Goal: Task Accomplishment & Management: Use online tool/utility

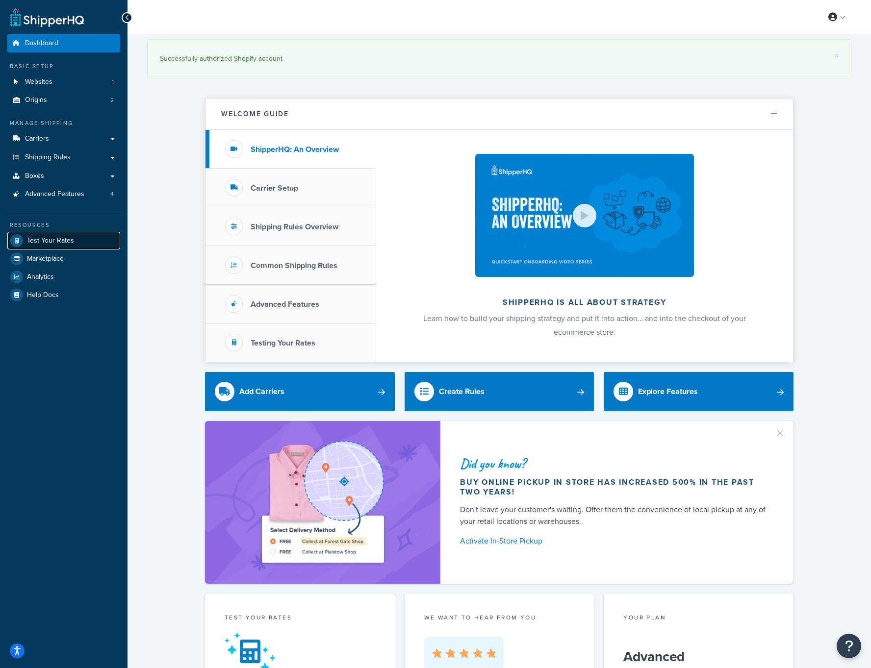
click at [40, 239] on span "Test Your Rates" at bounding box center [50, 241] width 47 height 8
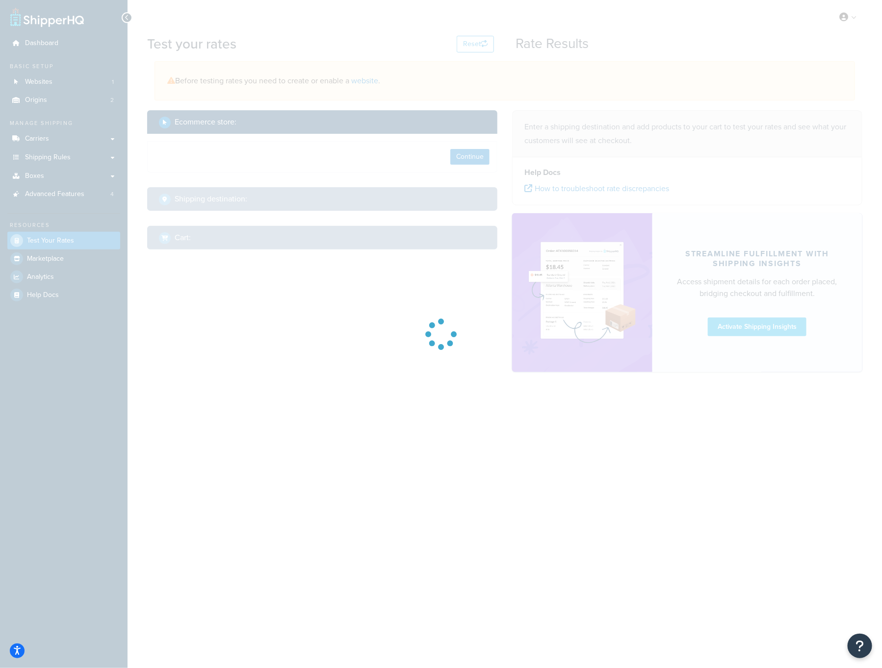
select select "TX"
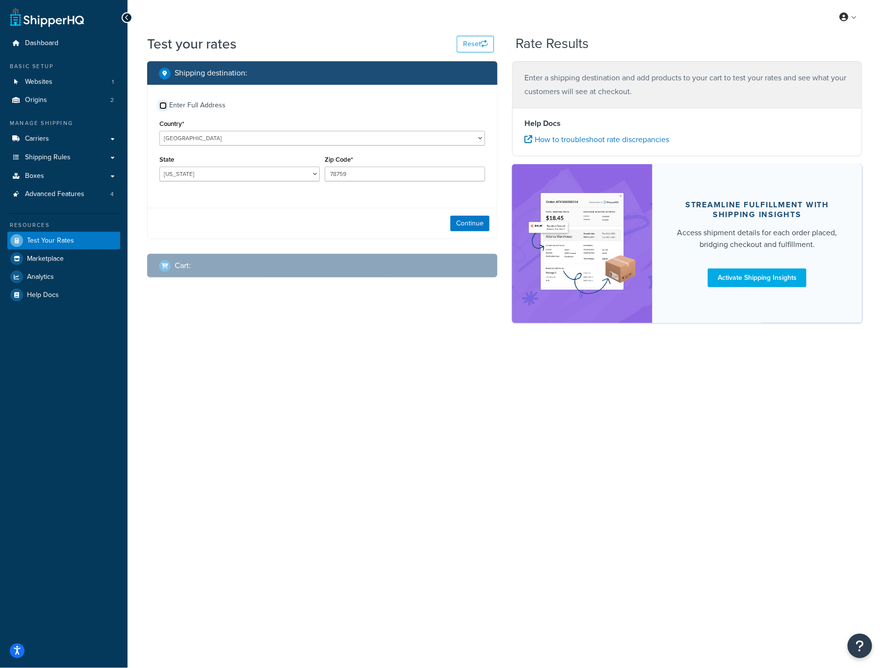
click at [162, 104] on input "Enter Full Address" at bounding box center [162, 105] width 7 height 7
checkbox input "true"
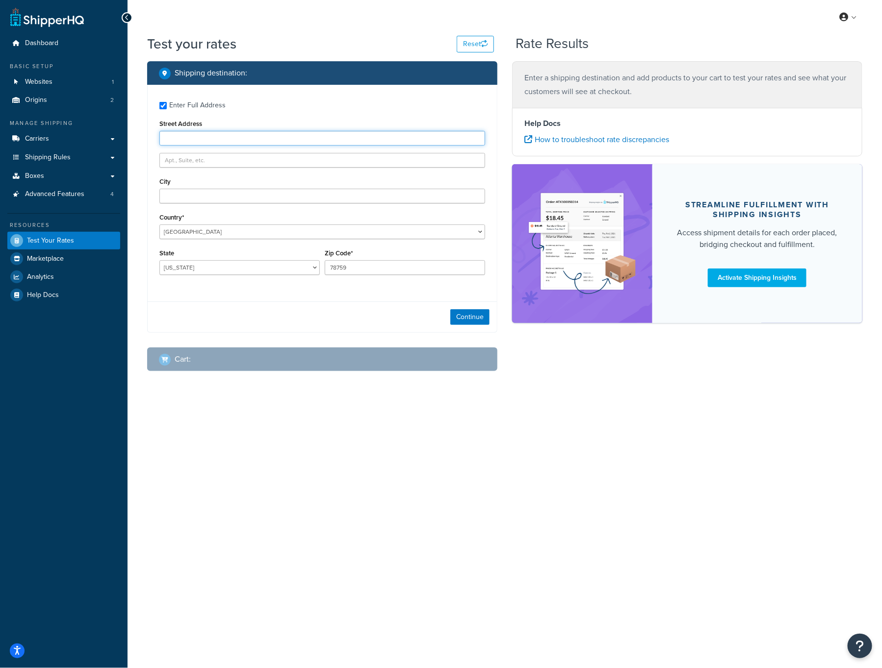
click at [201, 139] on input "Street Address" at bounding box center [322, 138] width 326 height 15
type input "6207 19th Street"
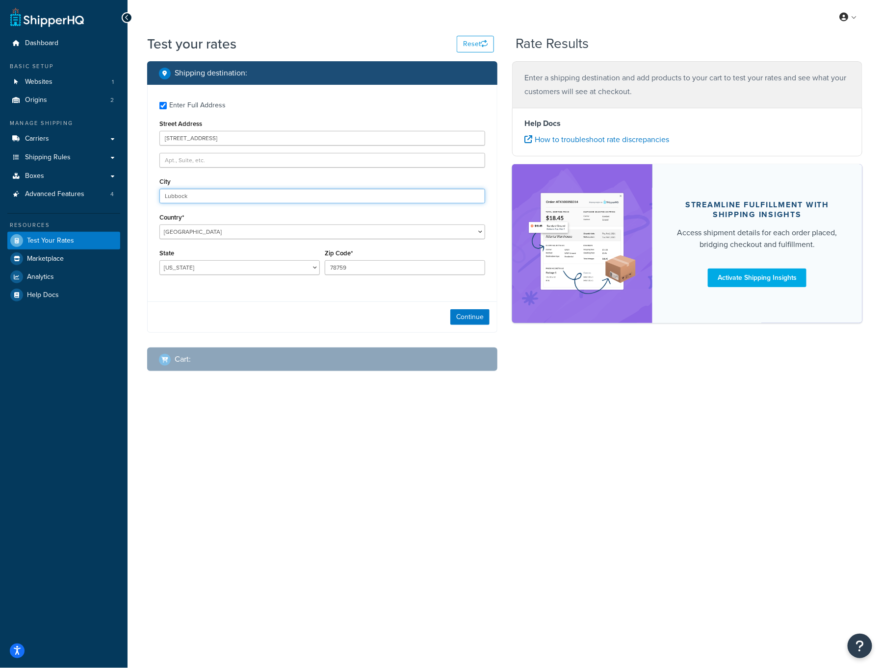
type input "Lubbock"
click at [484, 314] on button "Continue" at bounding box center [469, 317] width 39 height 16
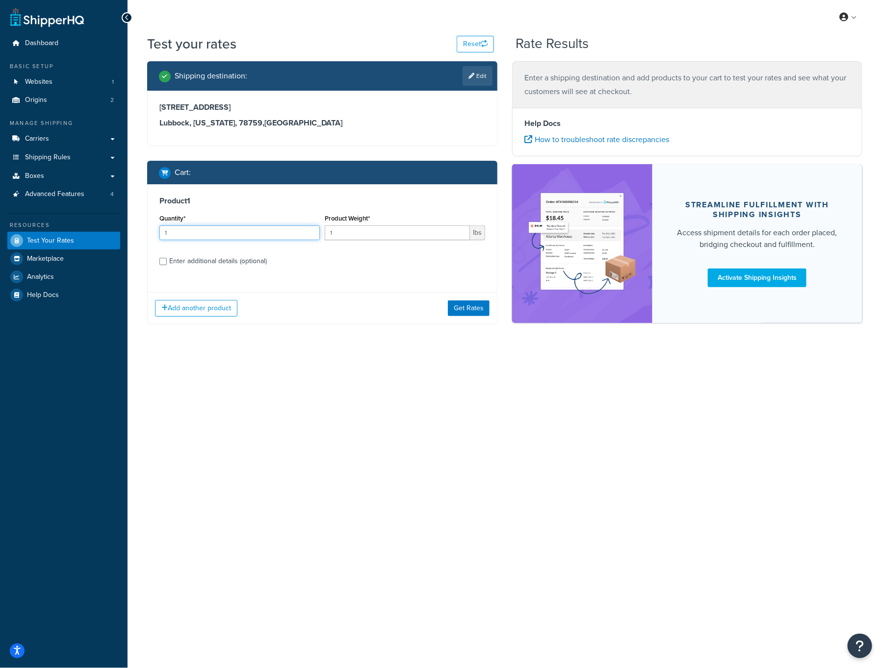
drag, startPoint x: 269, startPoint y: 233, endPoint x: 132, endPoint y: 237, distance: 136.9
click at [132, 237] on div "Test your rates Reset Rate Results Shipping destination : Edit 6207 19th Street…" at bounding box center [504, 198] width 754 height 329
type input "57"
click at [228, 262] on div "Enter additional details (optional)" at bounding box center [218, 261] width 98 height 14
click at [167, 262] on input "Enter additional details (optional)" at bounding box center [162, 261] width 7 height 7
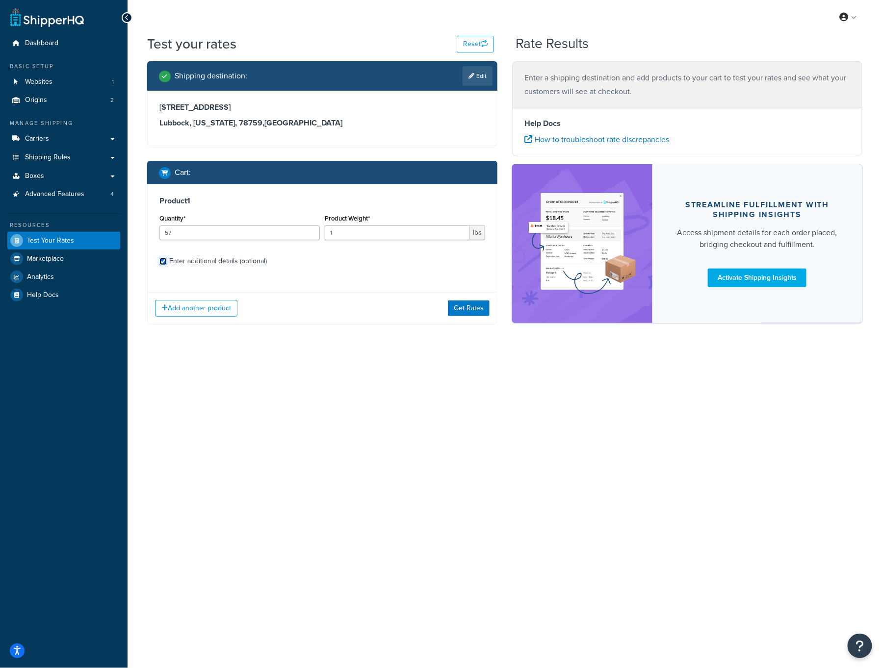
checkbox input "true"
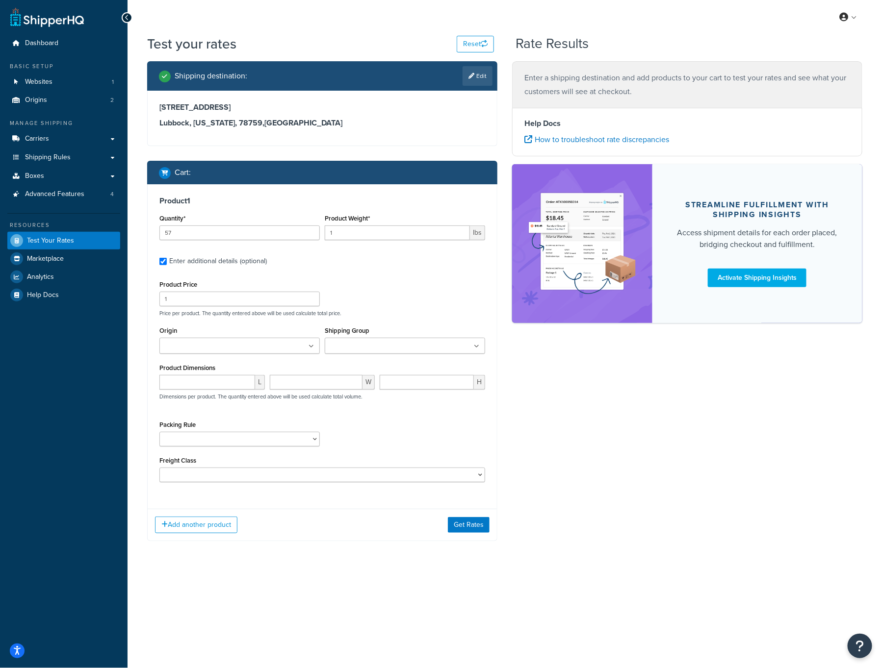
click at [209, 343] on input "Origin" at bounding box center [205, 346] width 87 height 11
drag, startPoint x: 212, startPoint y: 389, endPoint x: 301, endPoint y: 351, distance: 96.6
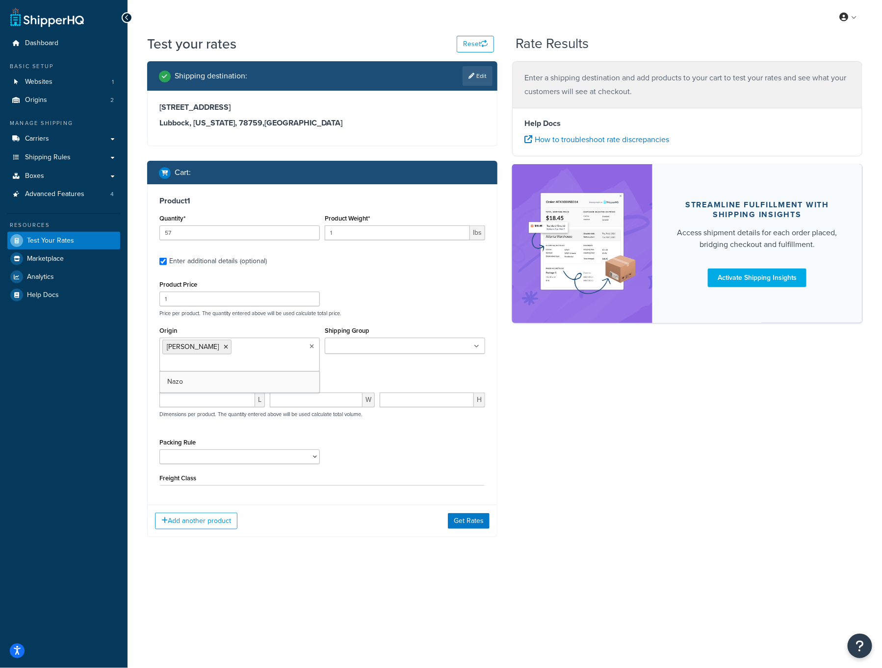
click at [354, 346] on input "Shipping Group" at bounding box center [371, 346] width 87 height 11
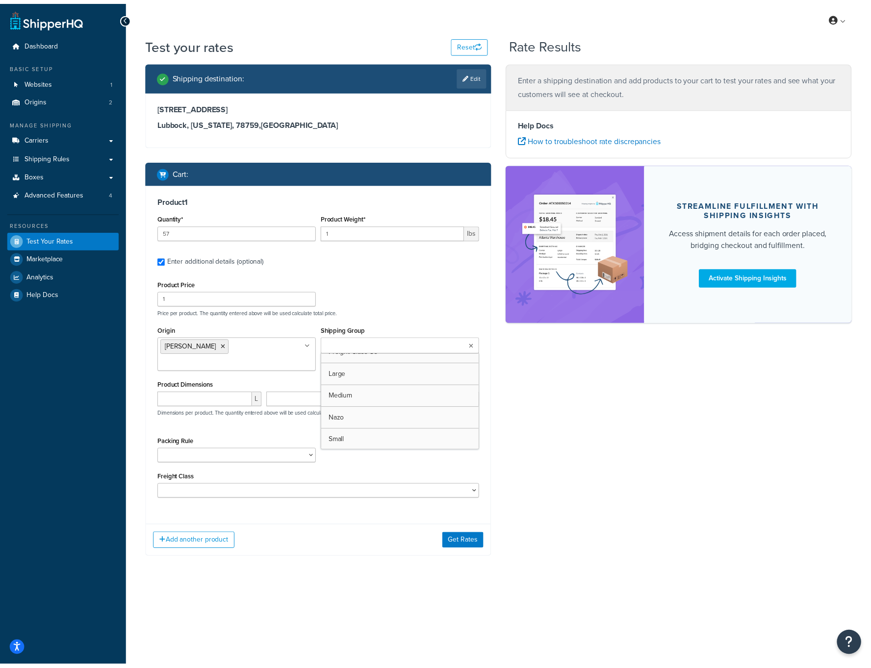
scroll to position [304, 0]
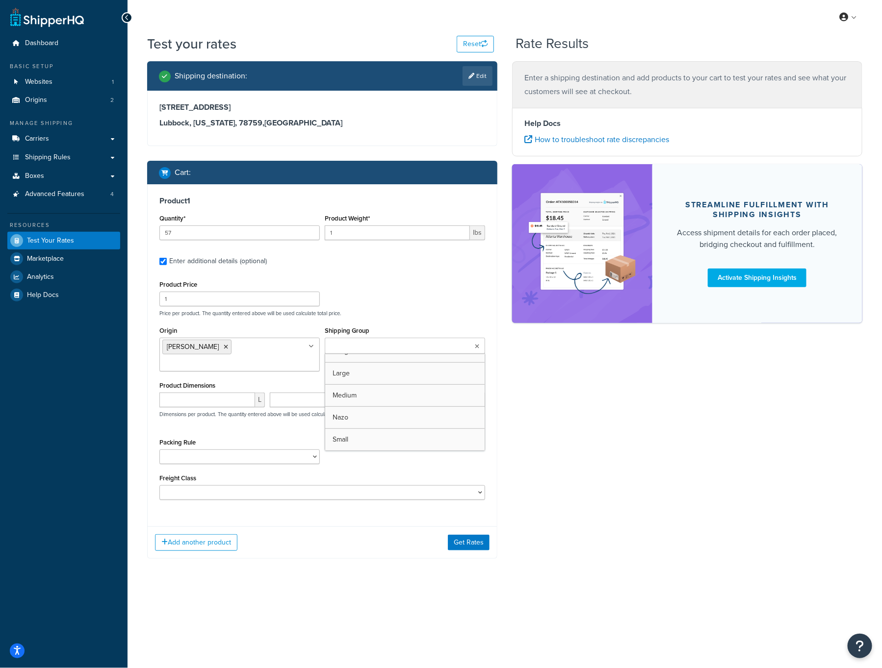
drag, startPoint x: 586, startPoint y: 474, endPoint x: 554, endPoint y: 473, distance: 32.4
click at [585, 474] on div "Shipping destination : Edit 6207 19th Street Lubbock, Texas, 78759 , United Sta…" at bounding box center [505, 317] width 730 height 512
click at [230, 393] on input "number" at bounding box center [207, 400] width 96 height 15
type input "7"
type input "4"
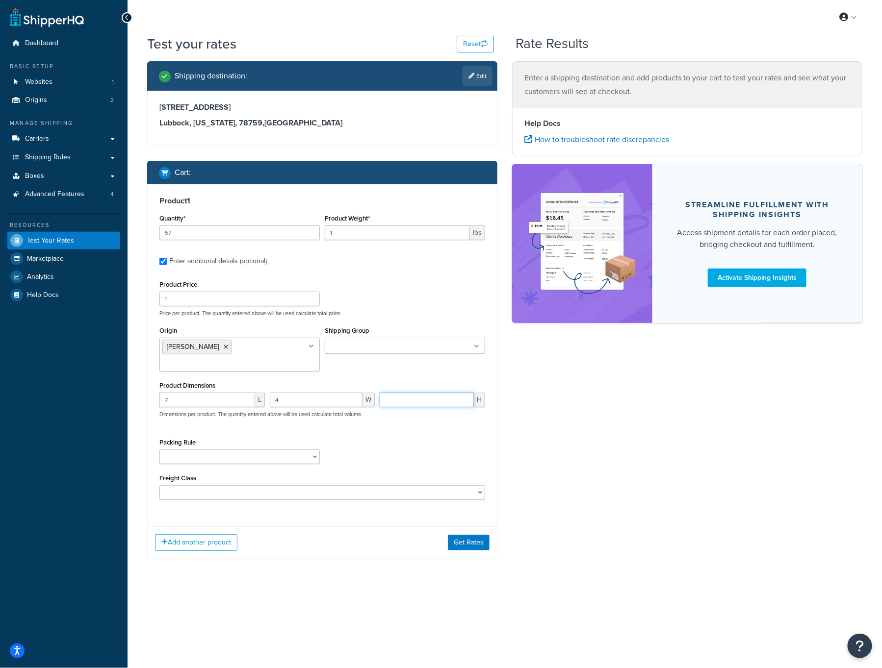
type input "0"
type input "2"
click at [452, 535] on button "Get Rates" at bounding box center [469, 543] width 42 height 16
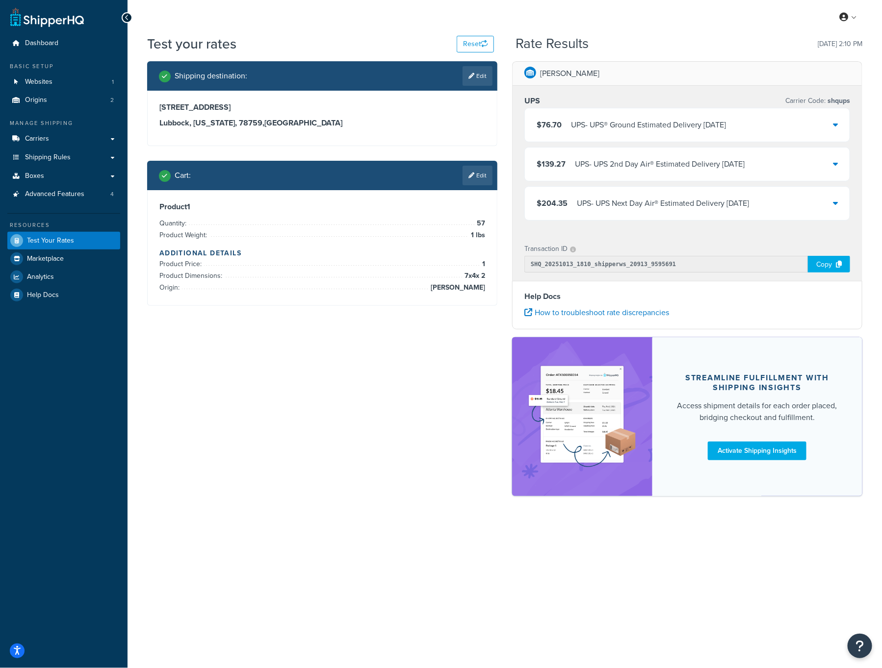
click at [832, 131] on div at bounding box center [834, 125] width 5 height 14
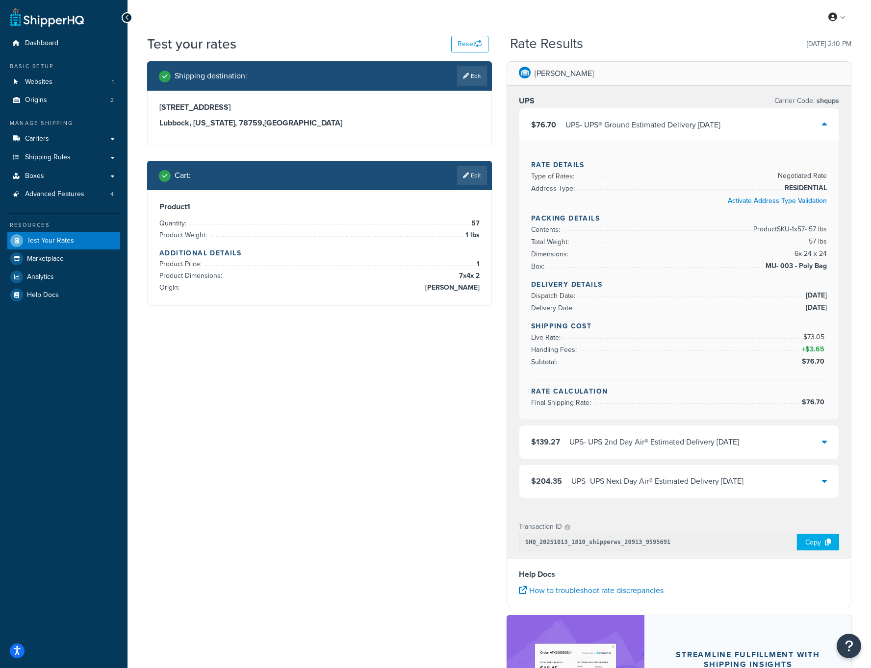
drag, startPoint x: 467, startPoint y: 176, endPoint x: 432, endPoint y: 332, distance: 159.6
click at [467, 176] on icon at bounding box center [466, 176] width 6 height 6
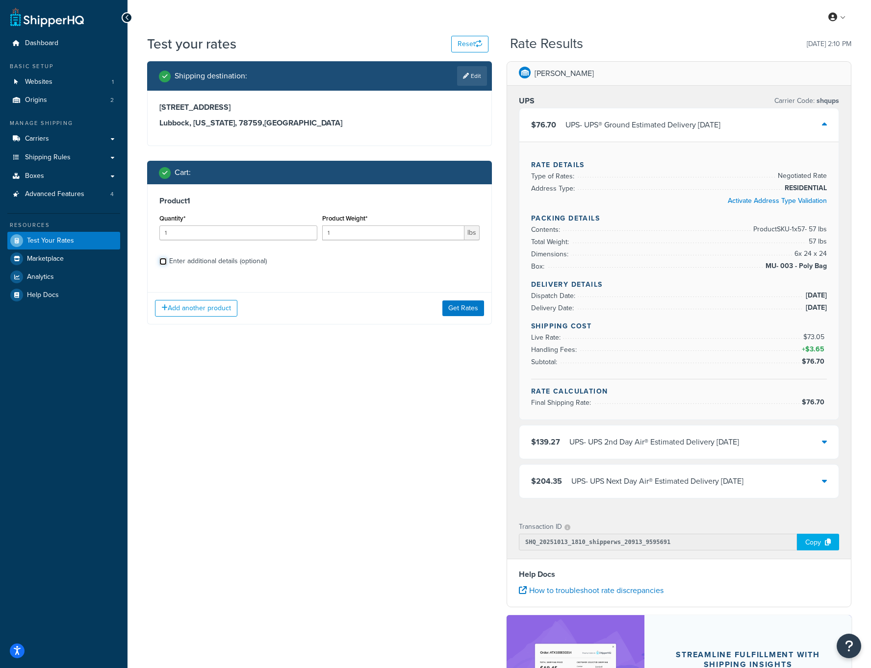
click at [163, 264] on input "Enter additional details (optional)" at bounding box center [162, 261] width 7 height 7
checkbox input "true"
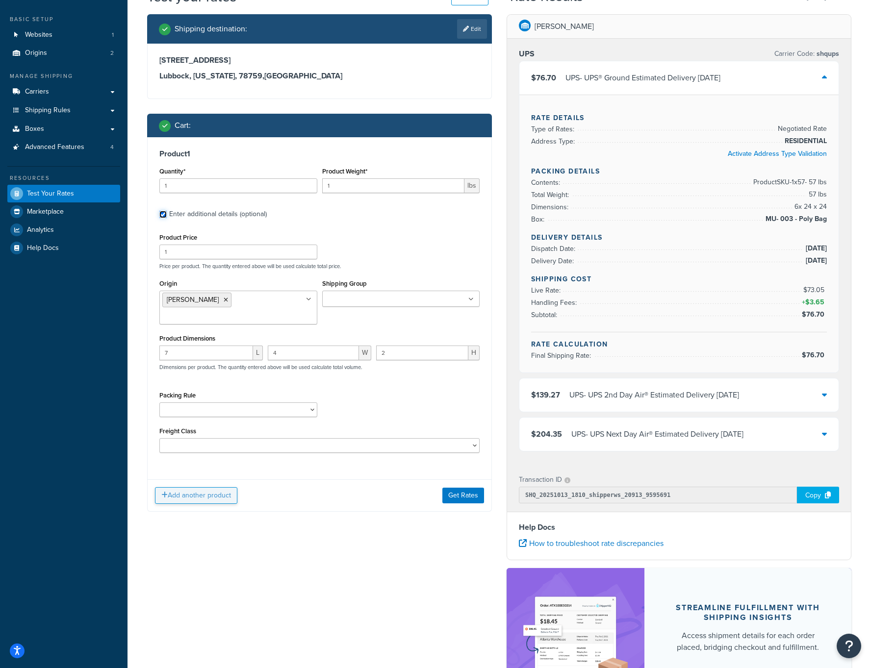
scroll to position [168, 0]
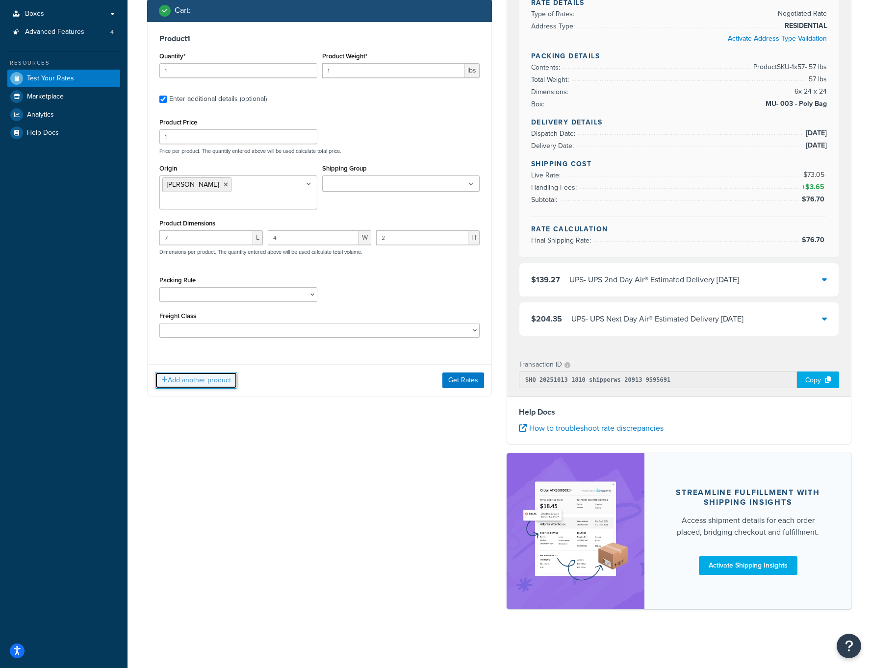
click at [209, 381] on button "Add another product" at bounding box center [196, 380] width 82 height 17
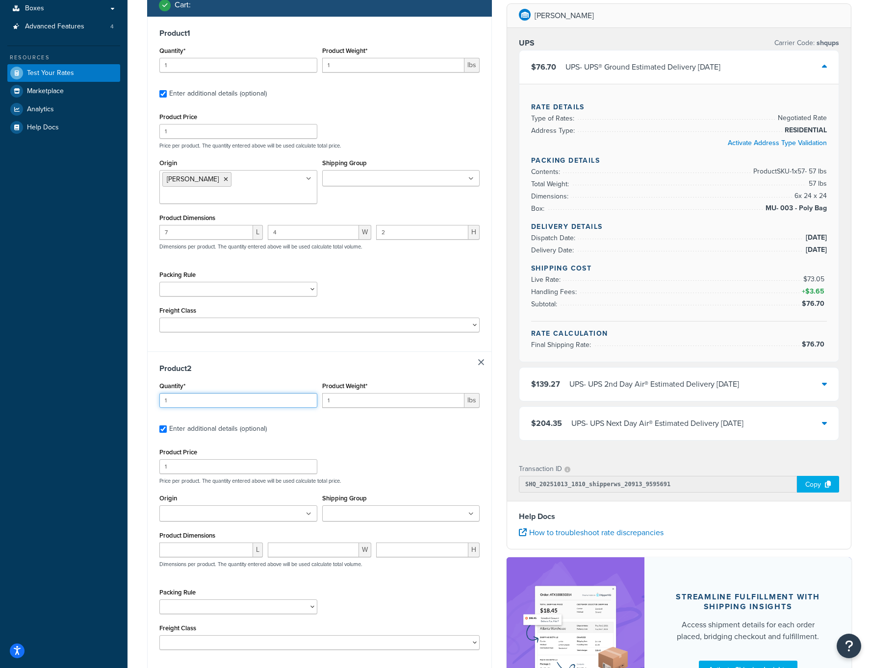
drag, startPoint x: 202, startPoint y: 409, endPoint x: 211, endPoint y: 402, distance: 11.6
click at [206, 404] on input "1" at bounding box center [238, 400] width 158 height 15
type input "10"
click at [355, 402] on input "1" at bounding box center [393, 400] width 143 height 15
click at [334, 408] on input "1" at bounding box center [393, 400] width 143 height 15
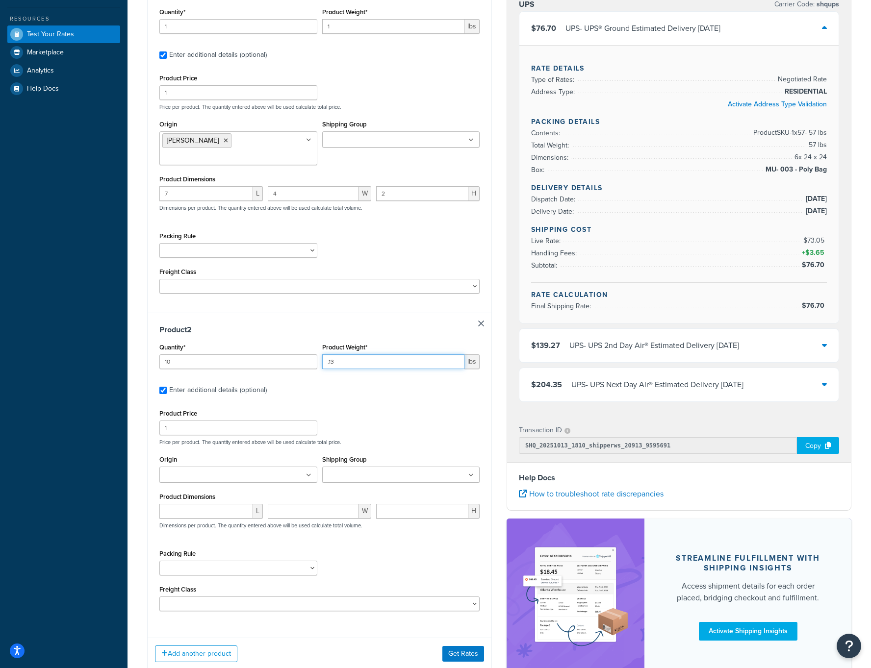
scroll to position [275, 0]
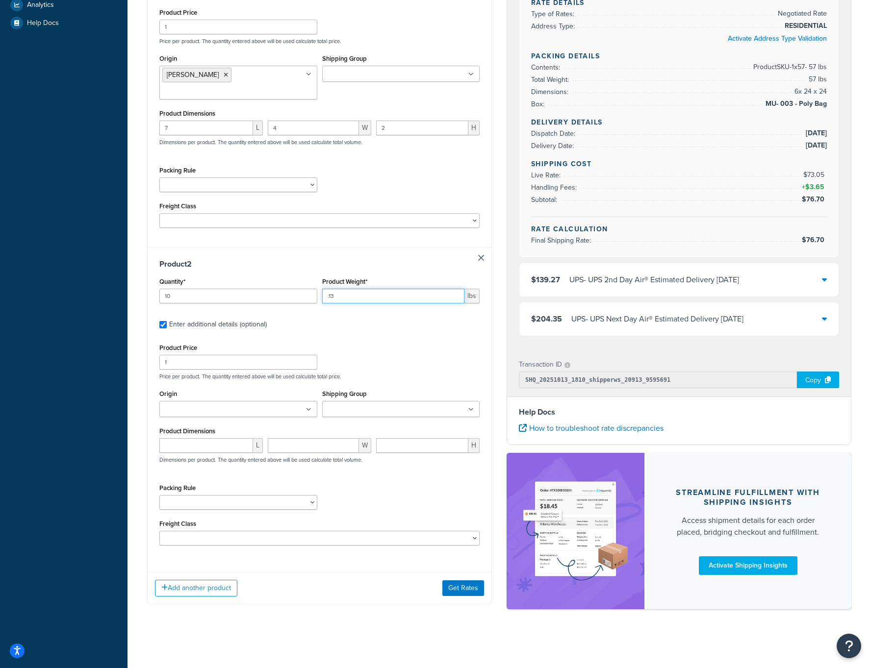
type input ".13"
click at [295, 402] on ul at bounding box center [238, 409] width 158 height 16
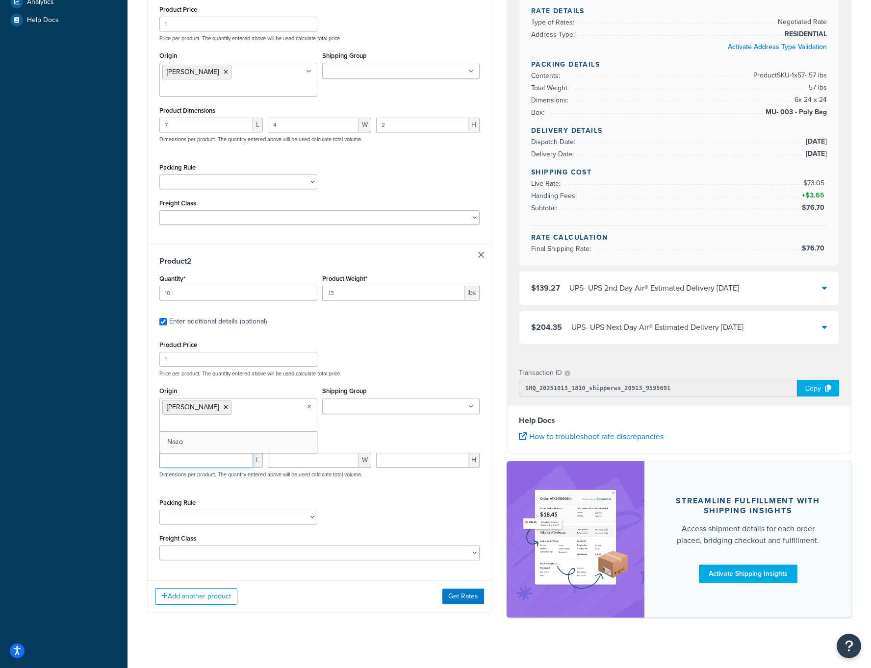
click at [206, 461] on input "number" at bounding box center [206, 460] width 94 height 15
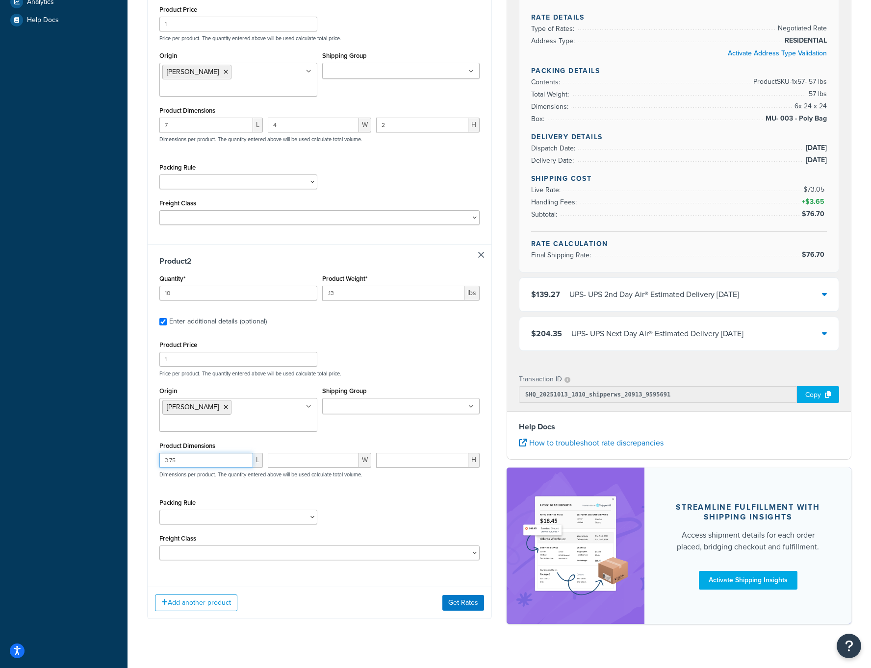
type input "3.75"
click at [346, 462] on input "1" at bounding box center [313, 460] width 91 height 15
type input "12"
click at [396, 460] on input "number" at bounding box center [422, 460] width 92 height 15
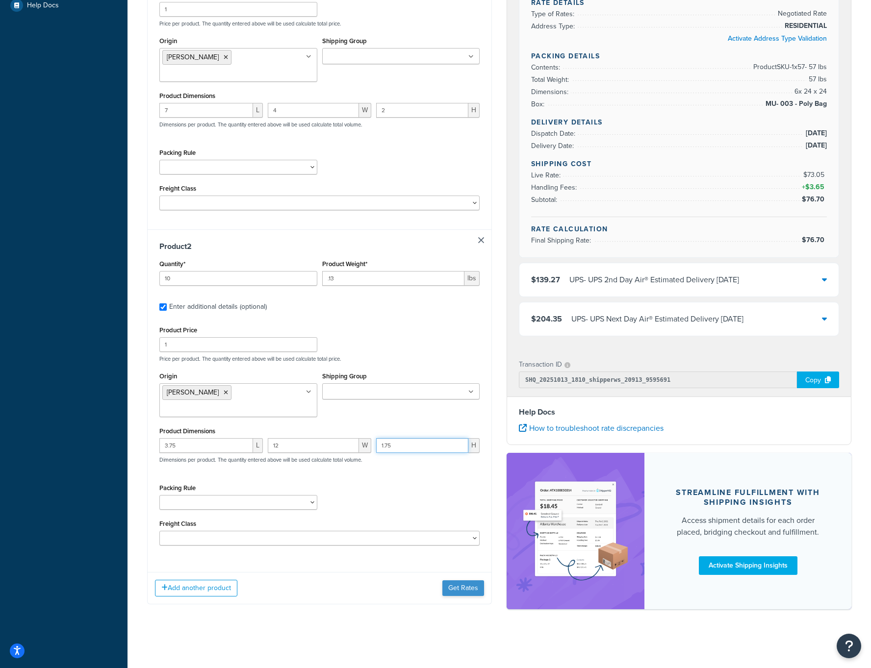
type input "1.75"
click at [457, 590] on button "Get Rates" at bounding box center [463, 588] width 42 height 16
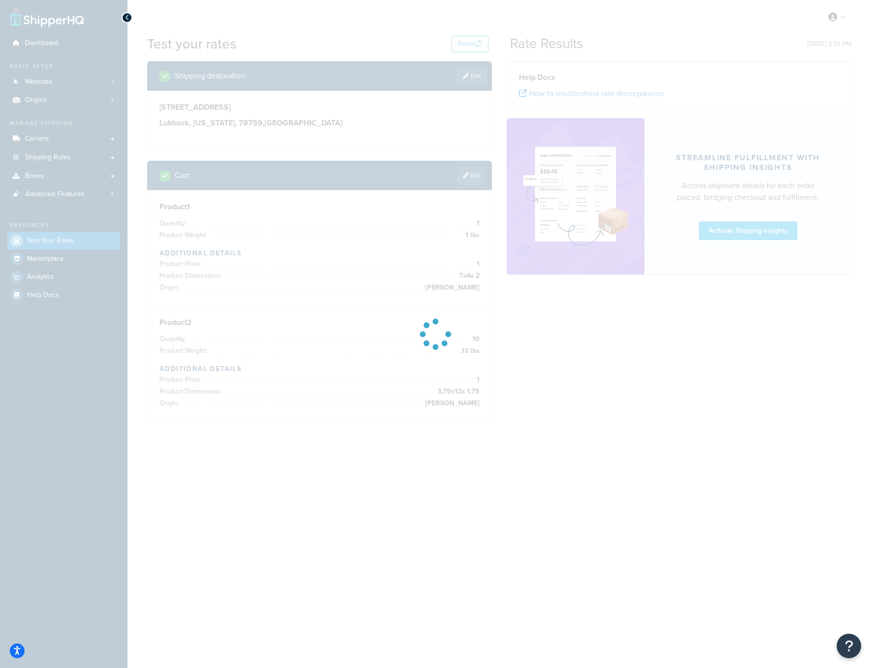
scroll to position [0, 0]
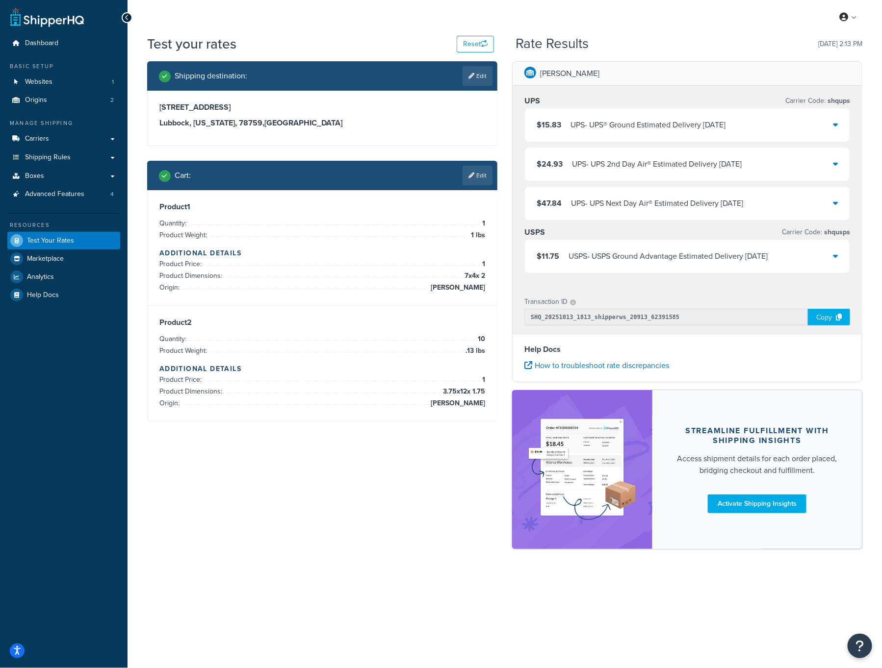
click at [827, 126] on div "$15.83 UPS - UPS® Ground Estimated Delivery Mon, Oct 20" at bounding box center [687, 124] width 325 height 33
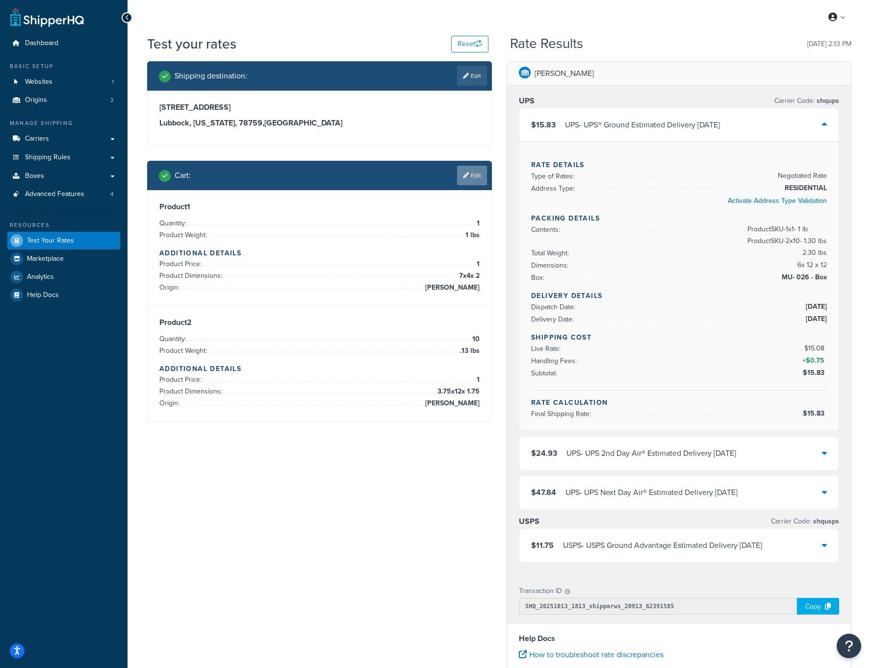
click at [472, 178] on link "Edit" at bounding box center [472, 176] width 30 height 20
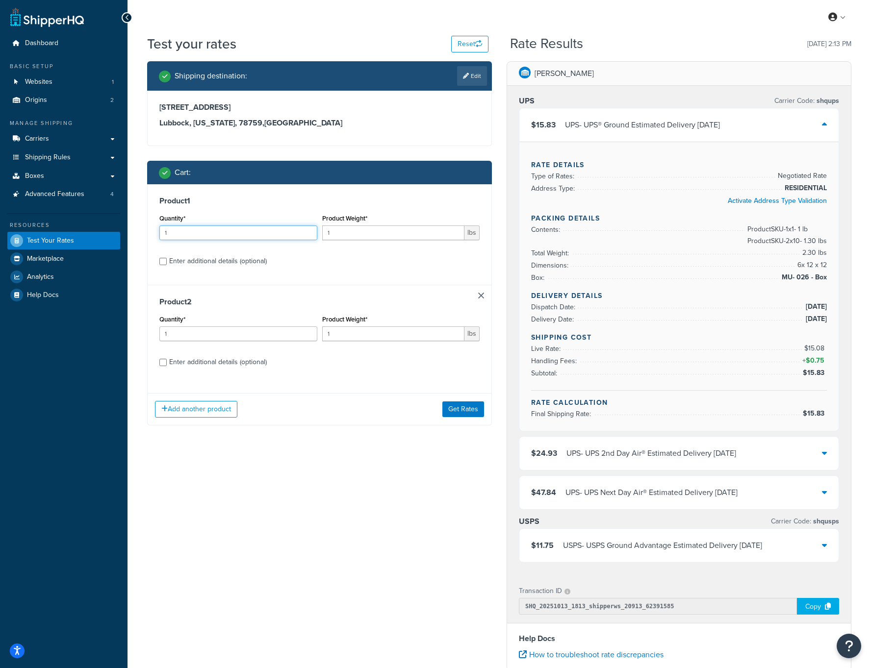
drag, startPoint x: 221, startPoint y: 229, endPoint x: 89, endPoint y: 232, distance: 131.9
click at [89, 232] on div "Dashboard Basic Setup Websites 1 Origins 2 Manage Shipping Carriers Carriers Al…" at bounding box center [435, 447] width 871 height 895
type input "57"
click at [463, 412] on button "Get Rates" at bounding box center [463, 410] width 42 height 16
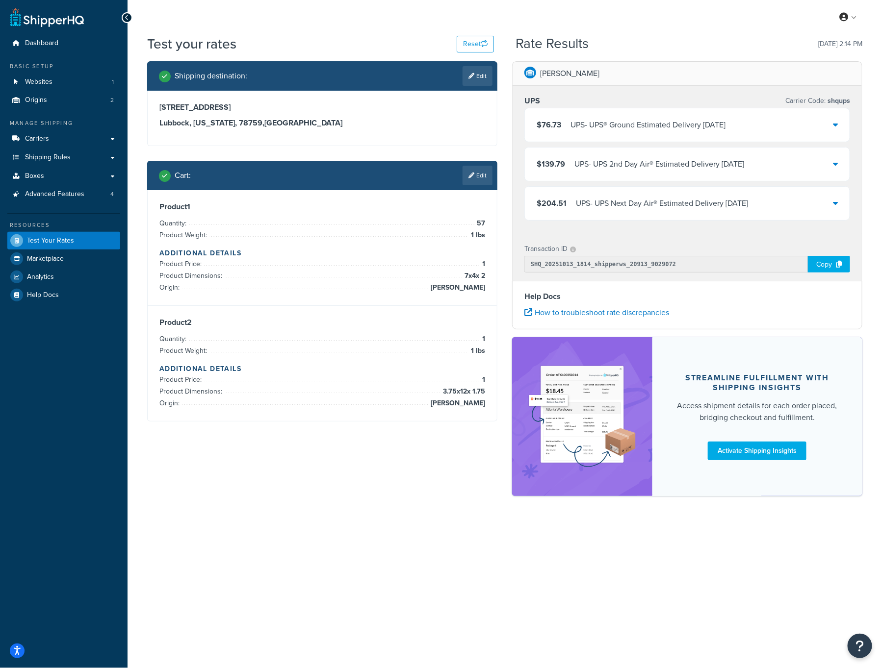
click at [830, 121] on div "$76.73 UPS - UPS® Ground Estimated Delivery Mon, Oct 20" at bounding box center [687, 124] width 325 height 33
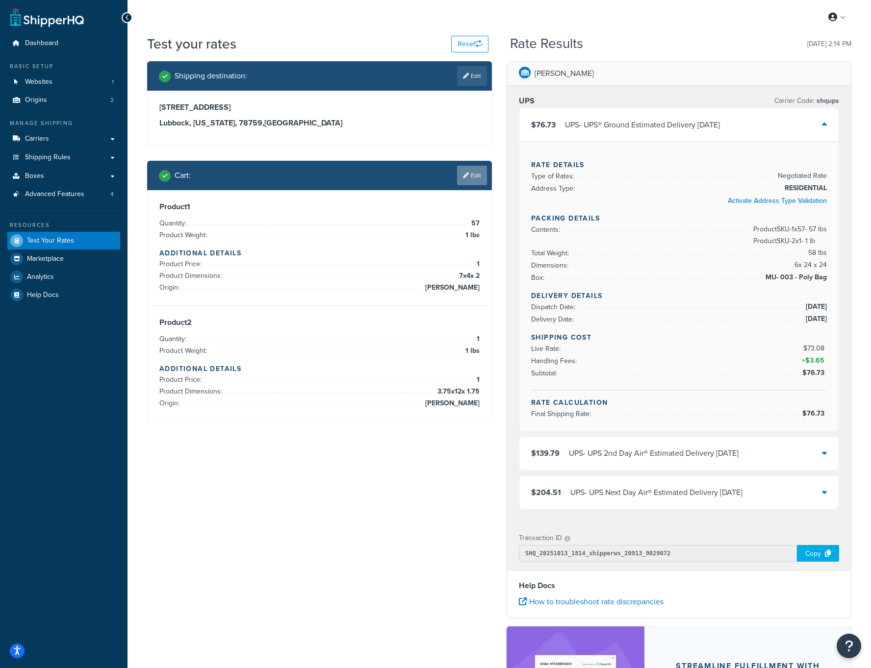
click at [476, 173] on link "Edit" at bounding box center [472, 176] width 30 height 20
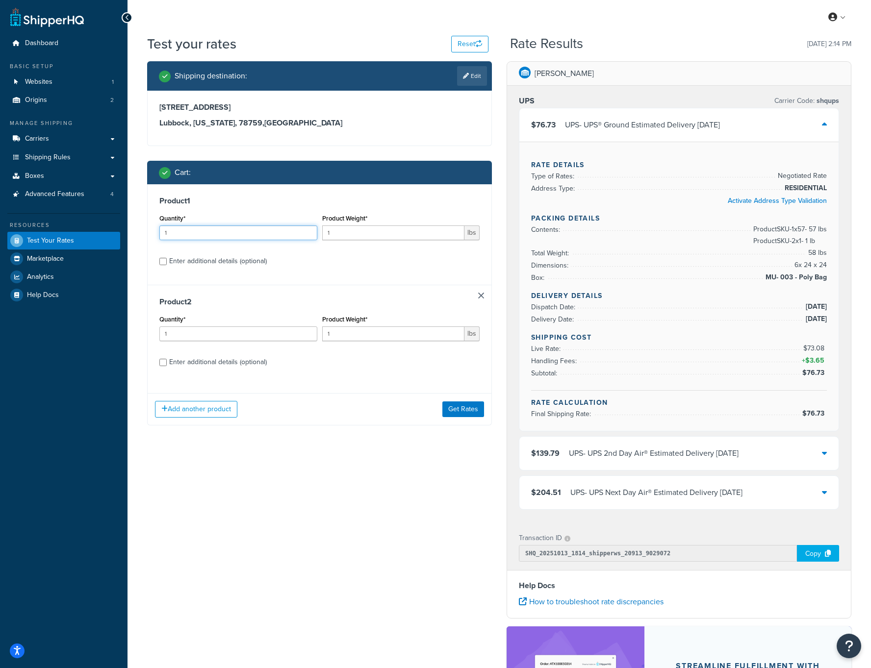
drag, startPoint x: 239, startPoint y: 234, endPoint x: 149, endPoint y: 224, distance: 90.3
click at [149, 224] on div "Product 1 Quantity* 1 Product Weight* 1 lbs Enter additional details (optional)" at bounding box center [320, 234] width 344 height 101
type input "20"
click at [473, 407] on button "Get Rates" at bounding box center [463, 410] width 42 height 16
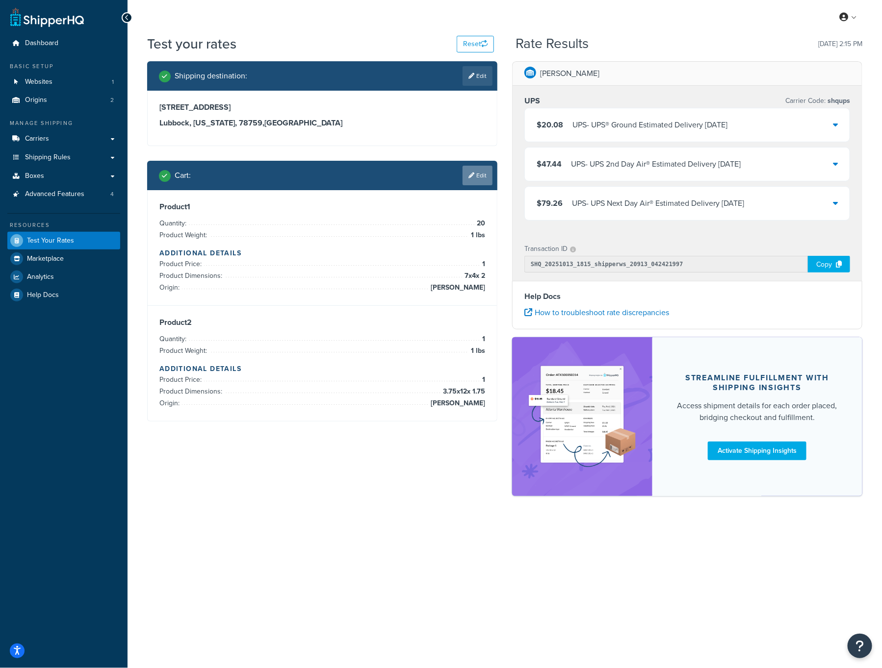
click at [476, 174] on link "Edit" at bounding box center [477, 176] width 30 height 20
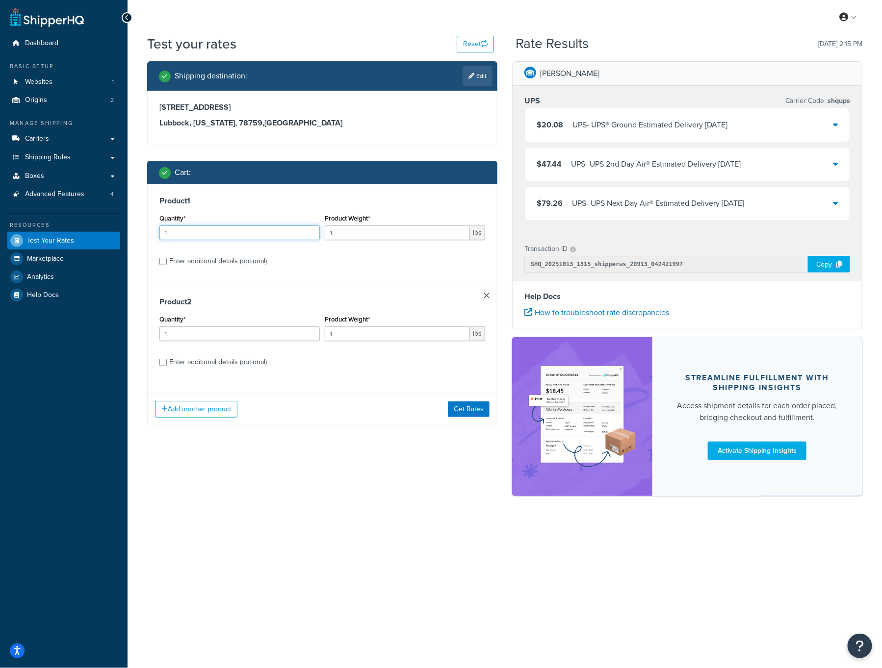
drag, startPoint x: 253, startPoint y: 232, endPoint x: 46, endPoint y: 232, distance: 207.9
click at [46, 232] on div "Dashboard Basic Setup Websites 1 Origins 2 Manage Shipping Carriers Carriers Al…" at bounding box center [441, 334] width 882 height 668
type input "45"
click at [484, 412] on button "Get Rates" at bounding box center [469, 410] width 42 height 16
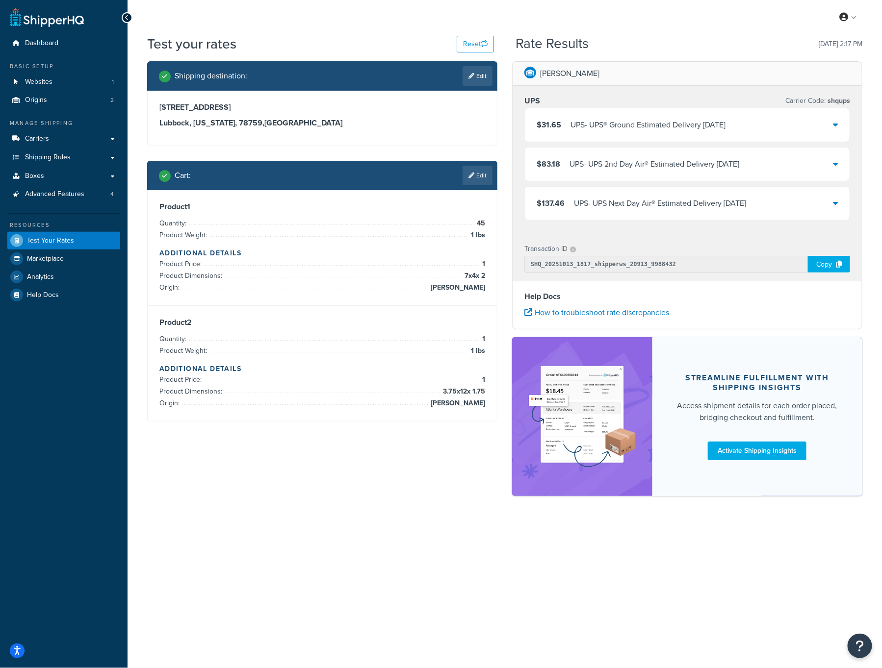
click at [670, 34] on div "Test your rates Reset Rate Results 10/13/2025, 2:17 PM" at bounding box center [504, 47] width 715 height 27
click at [57, 105] on link "Origins 2" at bounding box center [63, 100] width 113 height 18
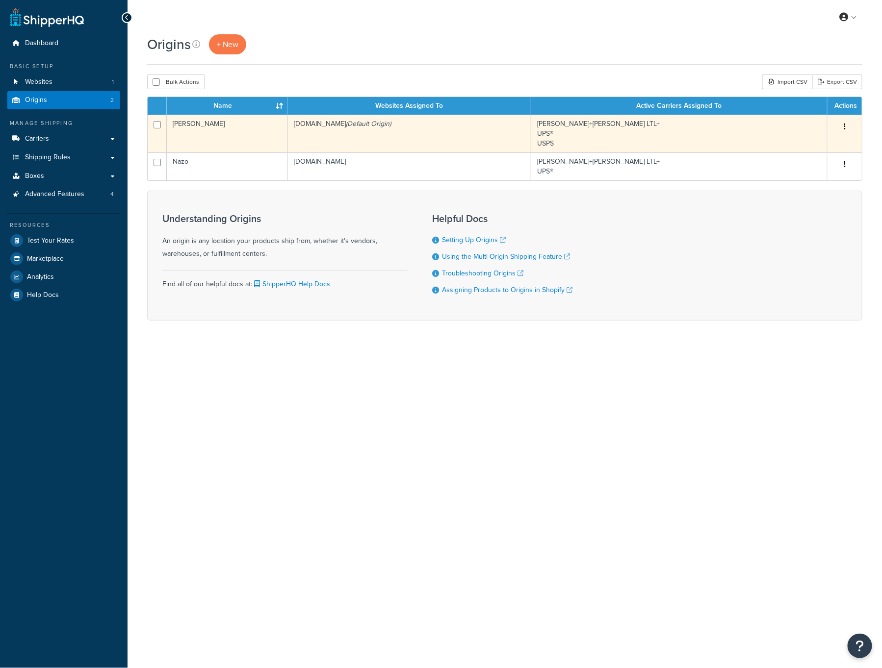
drag, startPoint x: 0, startPoint y: 0, endPoint x: 664, endPoint y: 130, distance: 676.4
click at [664, 131] on td "Kuehne+Nagel LTL+ UPS® USPS" at bounding box center [679, 134] width 296 height 38
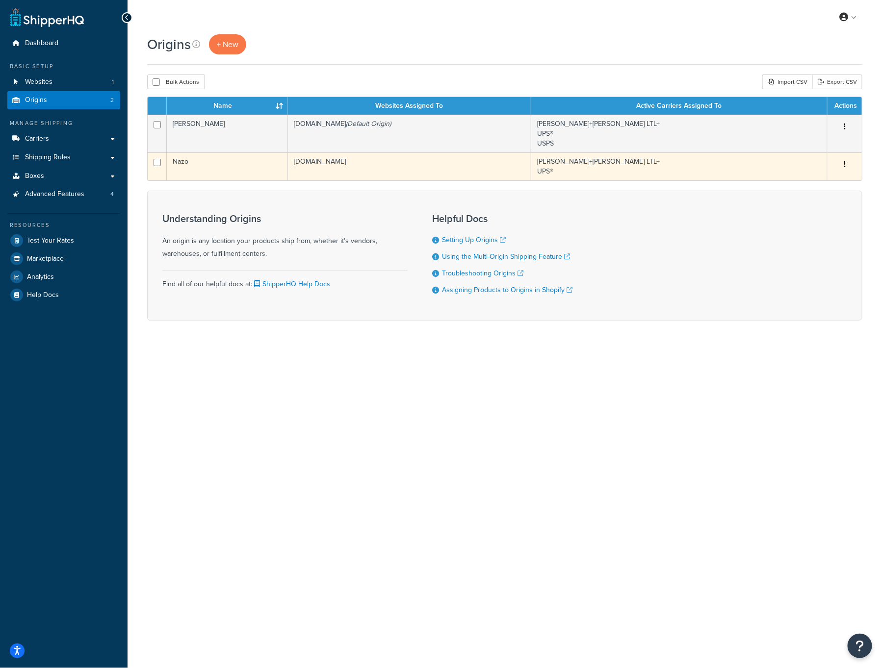
drag, startPoint x: 471, startPoint y: 165, endPoint x: 453, endPoint y: 166, distance: 17.7
click at [471, 165] on td "[DOMAIN_NAME]" at bounding box center [409, 166] width 243 height 28
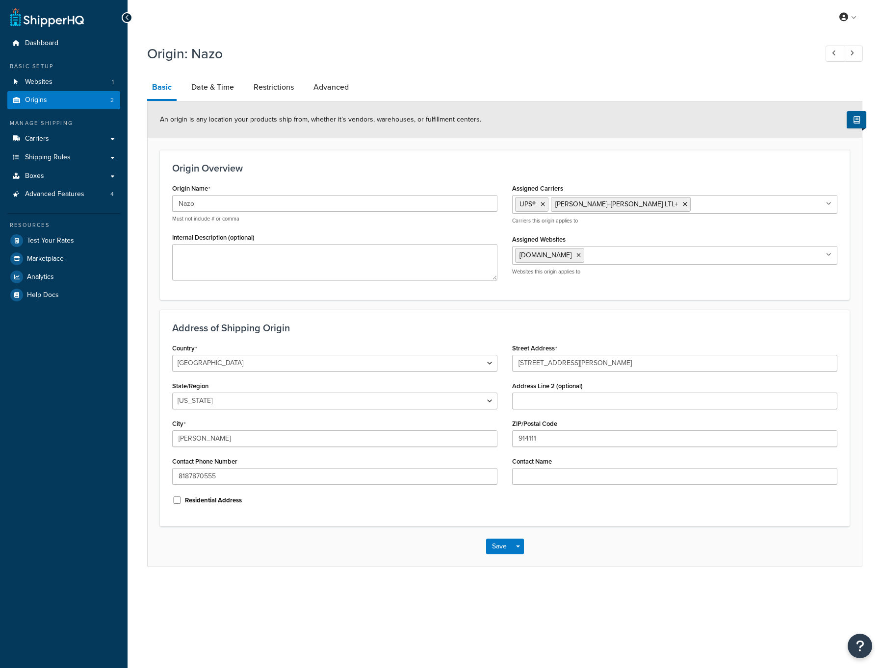
select select "5"
drag, startPoint x: 217, startPoint y: 91, endPoint x: 195, endPoint y: 78, distance: 25.5
click at [217, 91] on link "Date & Time" at bounding box center [212, 88] width 52 height 24
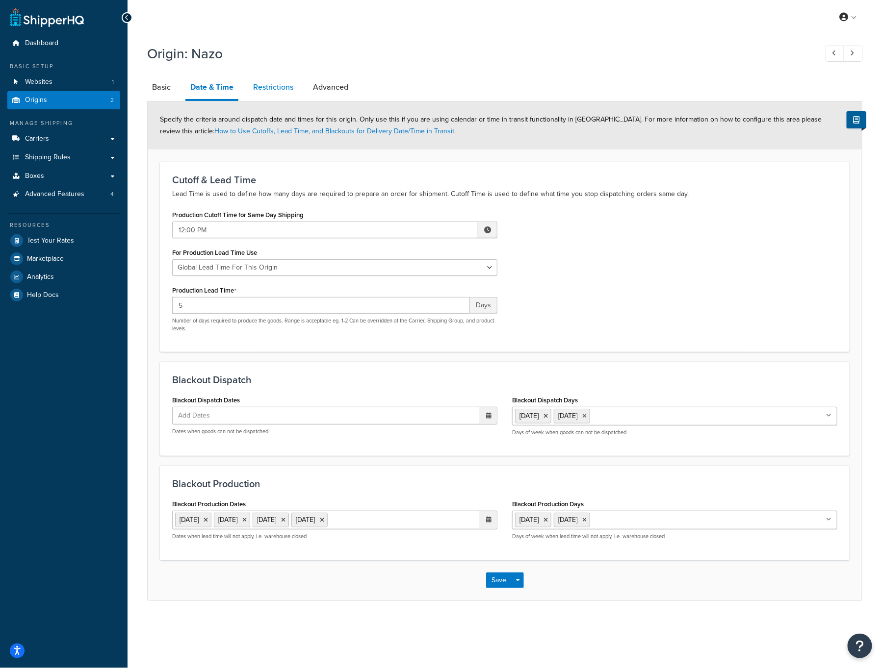
click at [284, 87] on link "Restrictions" at bounding box center [273, 88] width 50 height 24
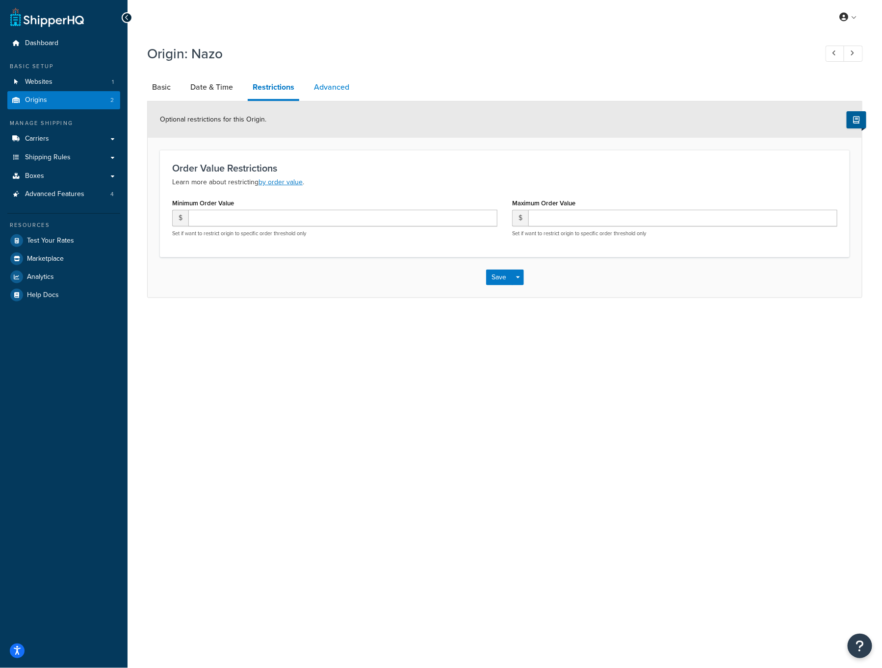
click at [334, 86] on link "Advanced" at bounding box center [331, 88] width 45 height 24
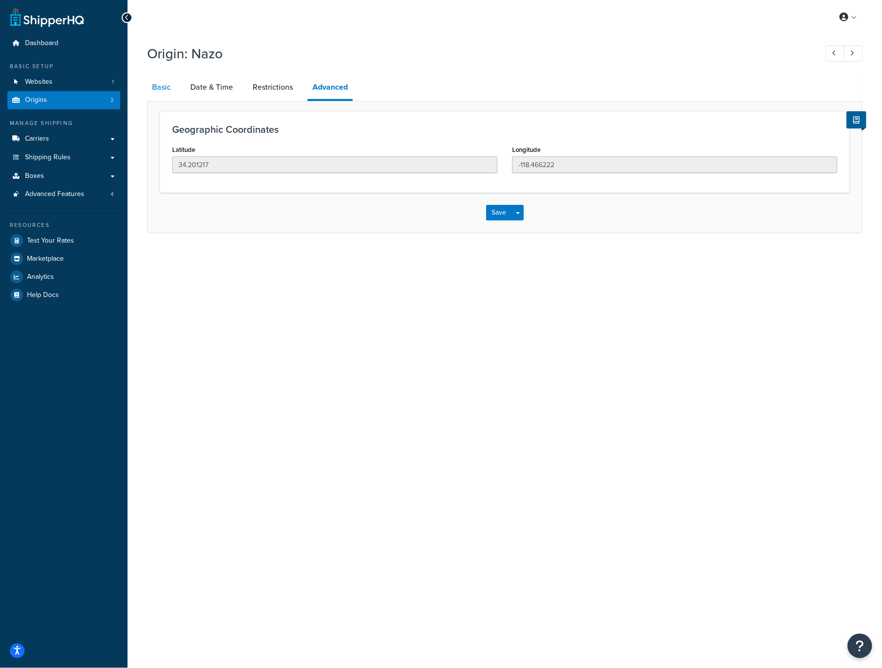
click at [157, 93] on link "Basic" at bounding box center [161, 88] width 28 height 24
select select "5"
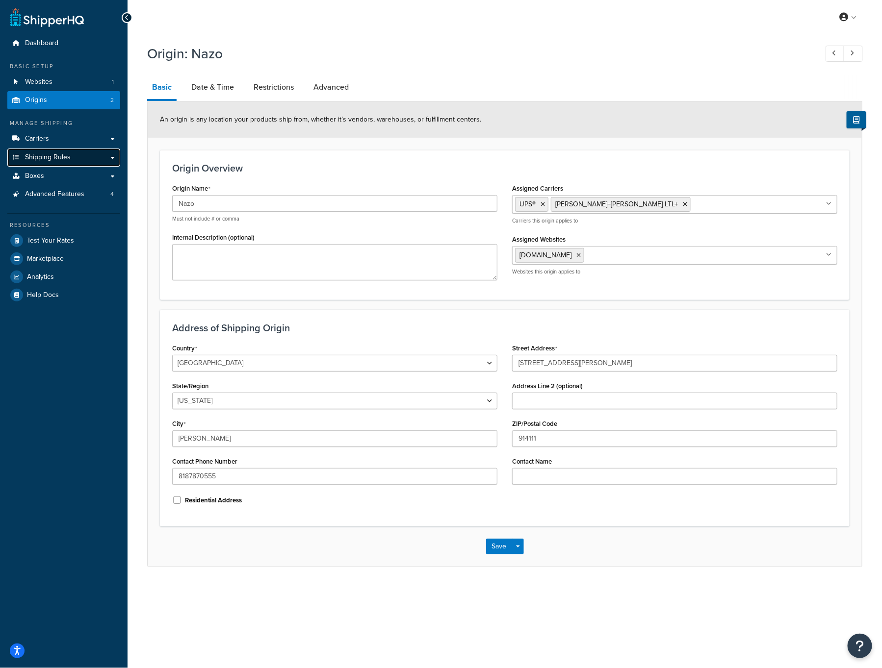
drag, startPoint x: 53, startPoint y: 159, endPoint x: 42, endPoint y: 158, distance: 11.8
click at [53, 158] on span "Shipping Rules" at bounding box center [48, 157] width 46 height 8
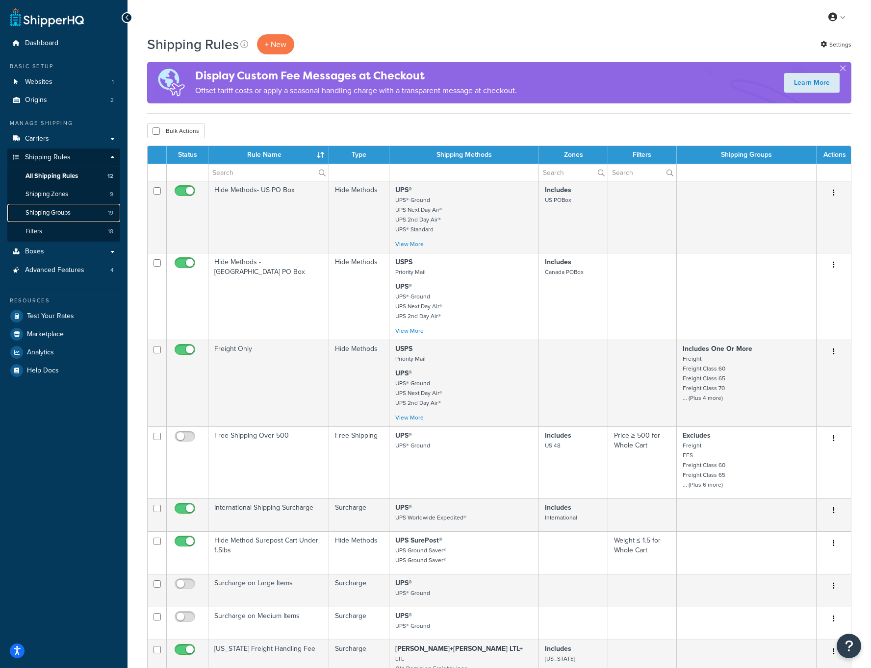
drag, startPoint x: 59, startPoint y: 215, endPoint x: 3, endPoint y: 218, distance: 56.0
click at [59, 215] on span "Shipping Groups" at bounding box center [47, 213] width 45 height 8
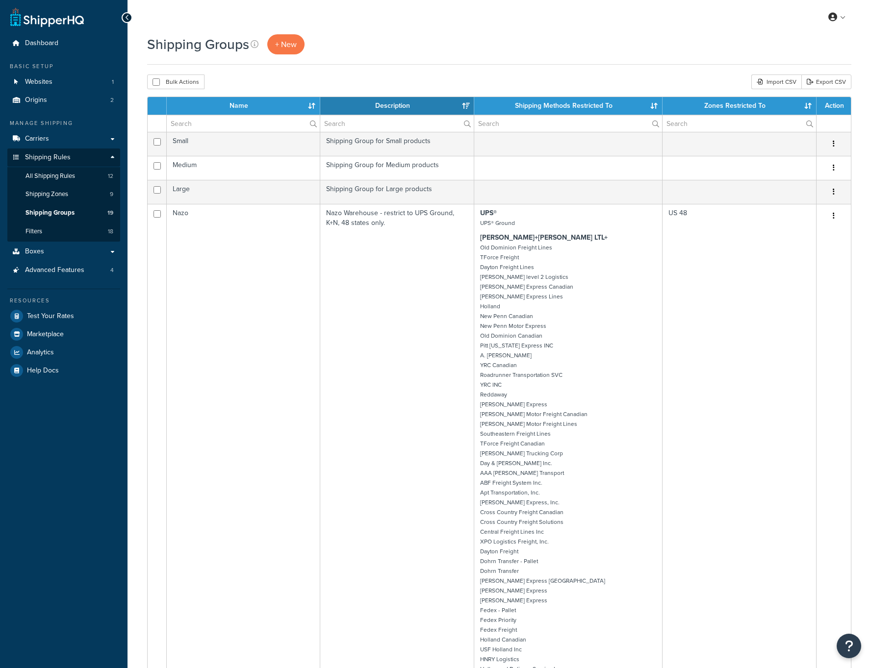
select select "15"
drag, startPoint x: 50, startPoint y: 315, endPoint x: 58, endPoint y: 315, distance: 7.4
click at [50, 315] on span "Test Your Rates" at bounding box center [50, 316] width 47 height 8
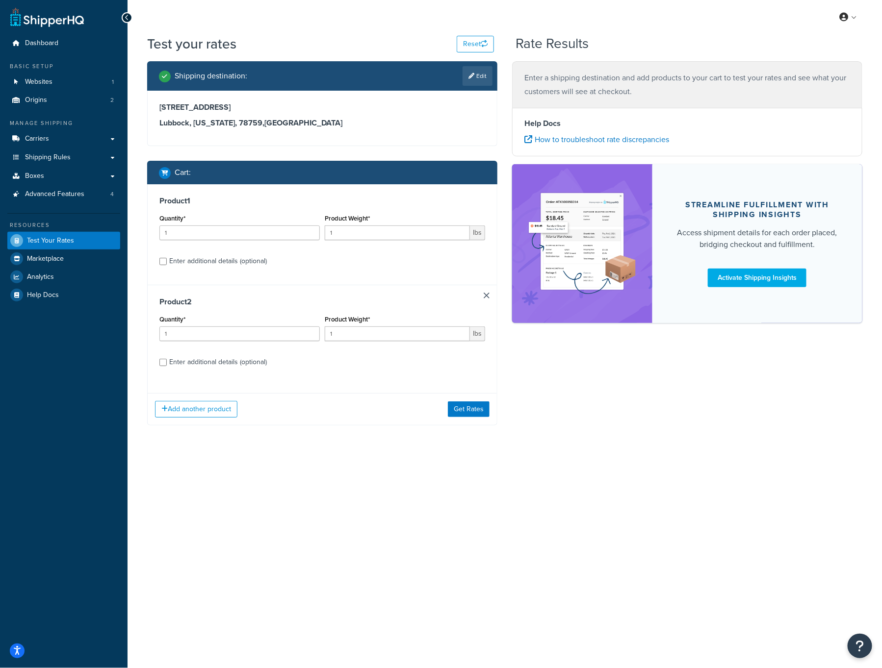
click at [167, 259] on div "Enter additional details (optional)" at bounding box center [322, 260] width 326 height 16
click at [164, 259] on input "Enter additional details (optional)" at bounding box center [162, 261] width 7 height 7
checkbox input "true"
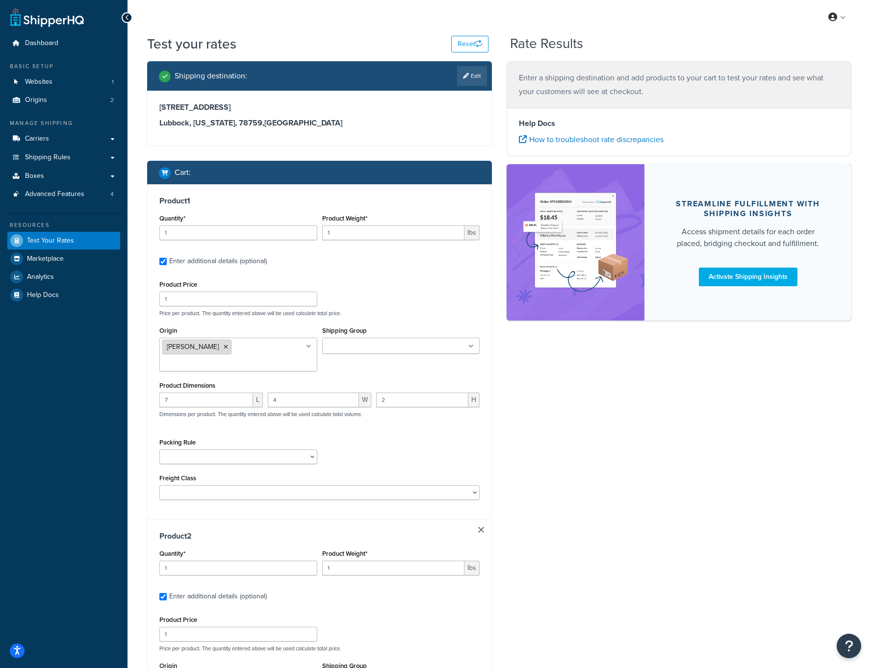
click at [224, 346] on icon at bounding box center [226, 347] width 4 height 6
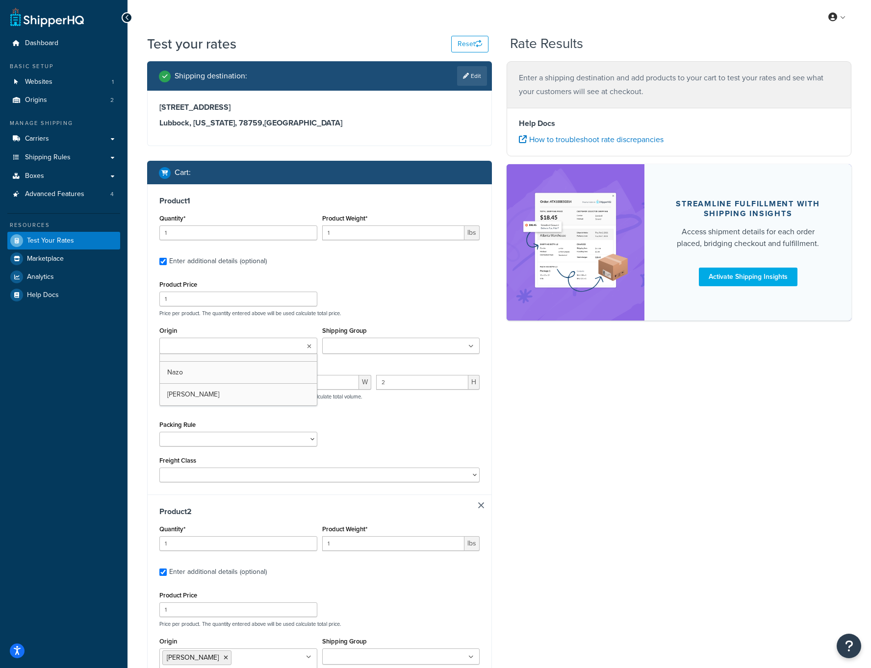
click at [207, 347] on input "Origin" at bounding box center [205, 346] width 87 height 11
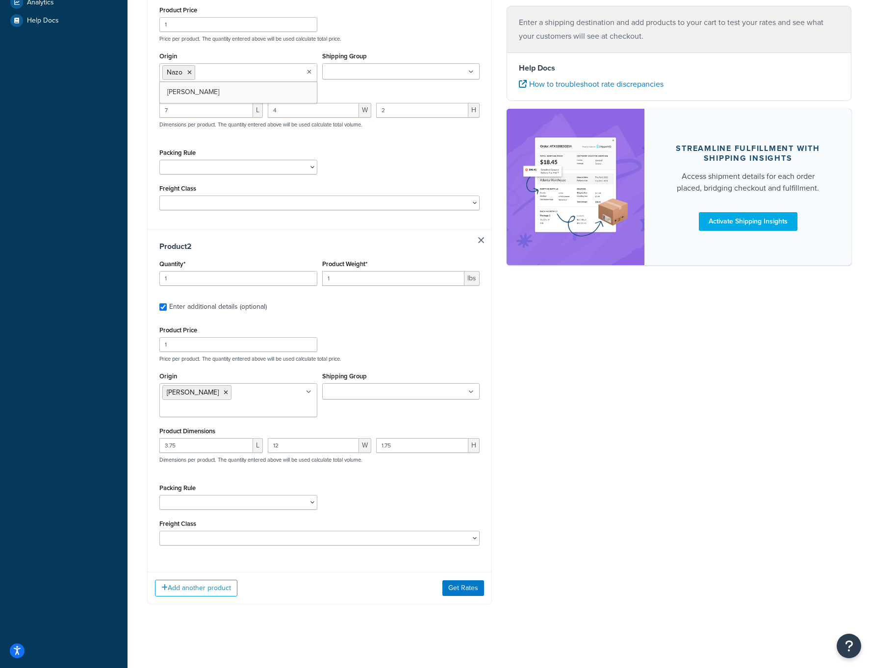
scroll to position [278, 0]
click at [680, 450] on div "Shipping destination : Edit [STREET_ADDRESS][US_STATE] Cart : Product 1 Quantit…" at bounding box center [499, 203] width 719 height 832
click at [471, 583] on button "Get Rates" at bounding box center [463, 588] width 42 height 16
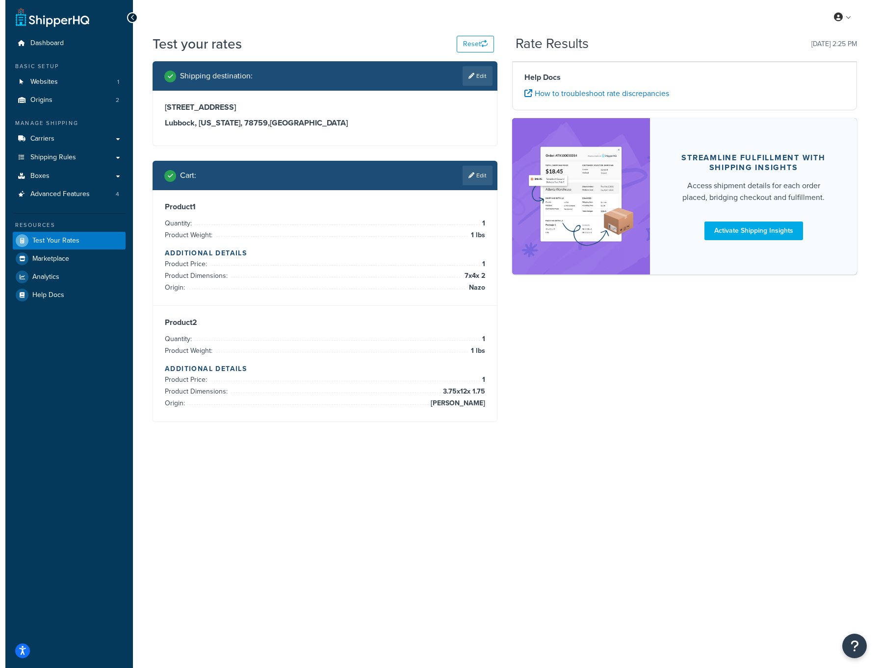
scroll to position [0, 0]
